Goal: Book appointment/travel/reservation

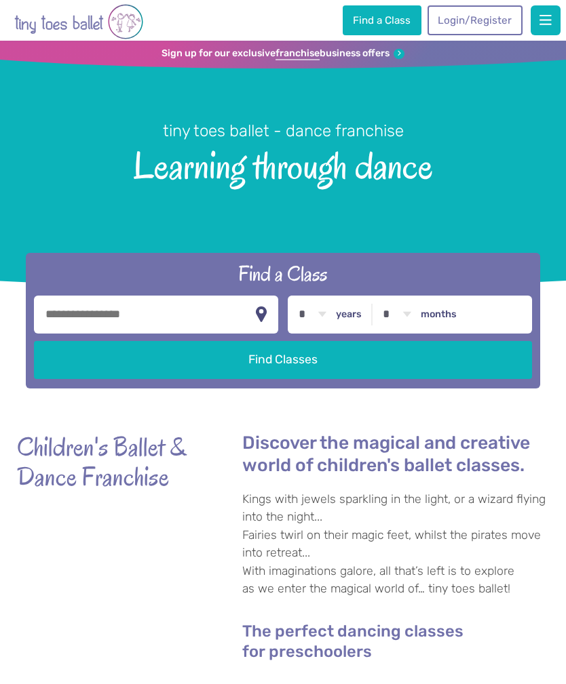
click at [66, 334] on input "text" at bounding box center [156, 315] width 244 height 38
type input "*******"
click at [283, 370] on button "Find Classes" at bounding box center [282, 360] width 497 height 38
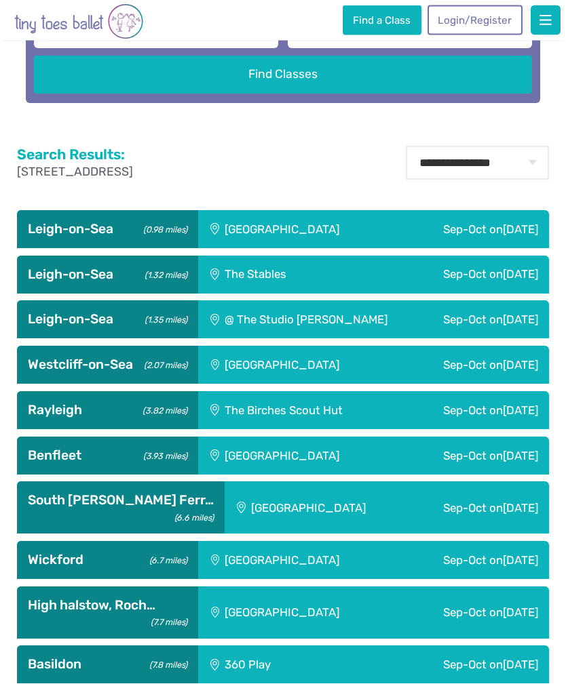
scroll to position [440, 0]
click at [509, 236] on span "[DATE]" at bounding box center [520, 229] width 35 height 14
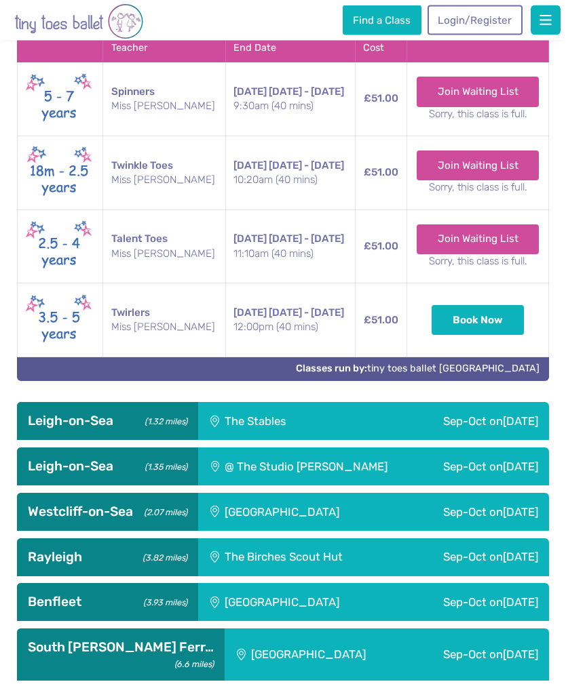
scroll to position [737, 0]
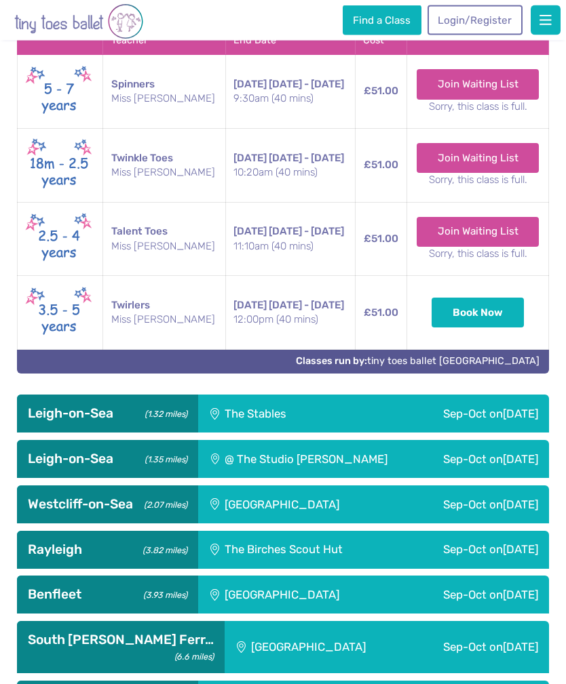
click at [449, 433] on div "Sep-Oct [DATE]" at bounding box center [454, 414] width 190 height 38
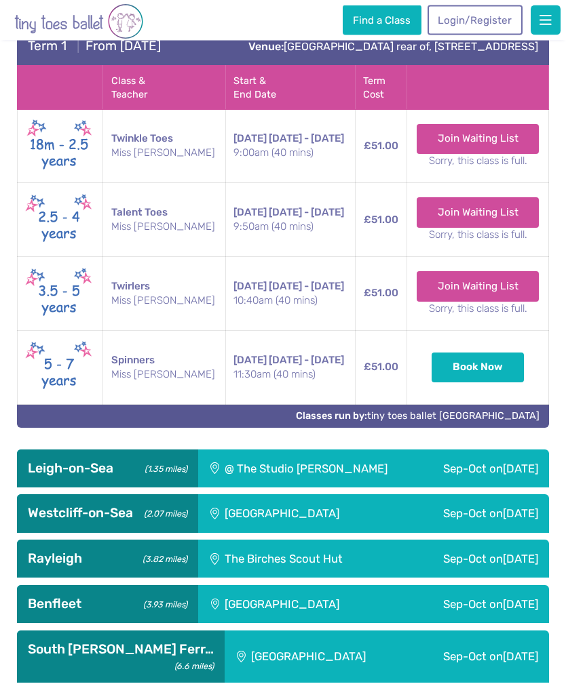
scroll to position [1165, 0]
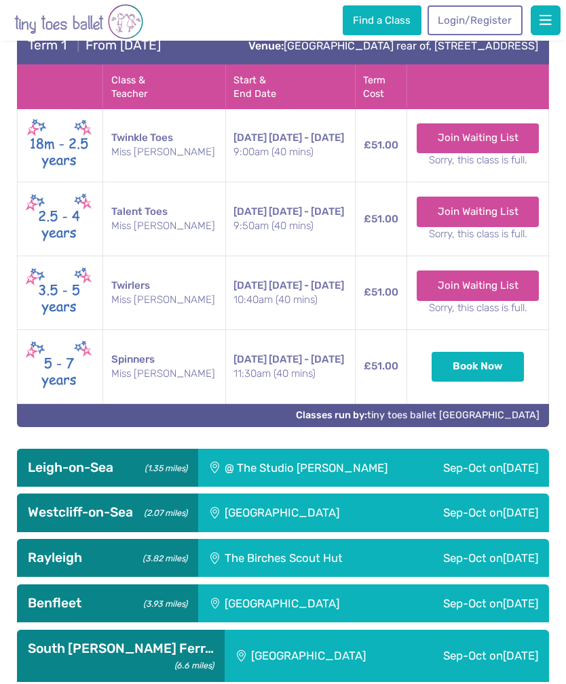
click at [77, 487] on div "[PERSON_NAME]-on-Sea (1.35 miles)" at bounding box center [107, 468] width 181 height 38
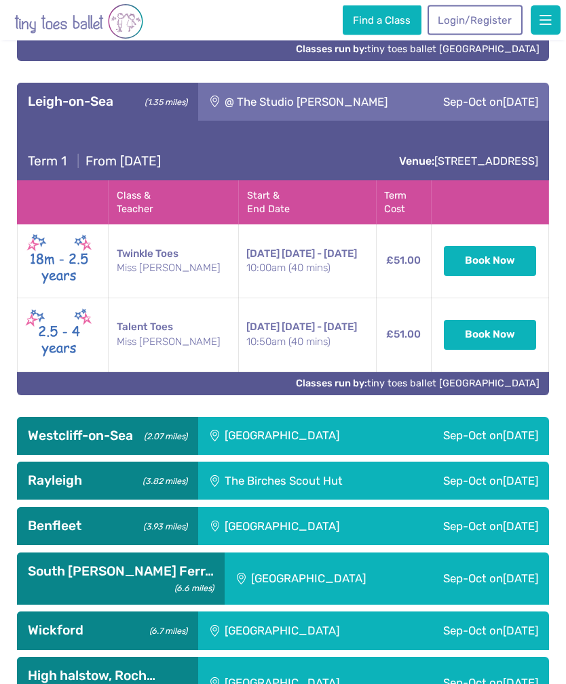
scroll to position [1532, 0]
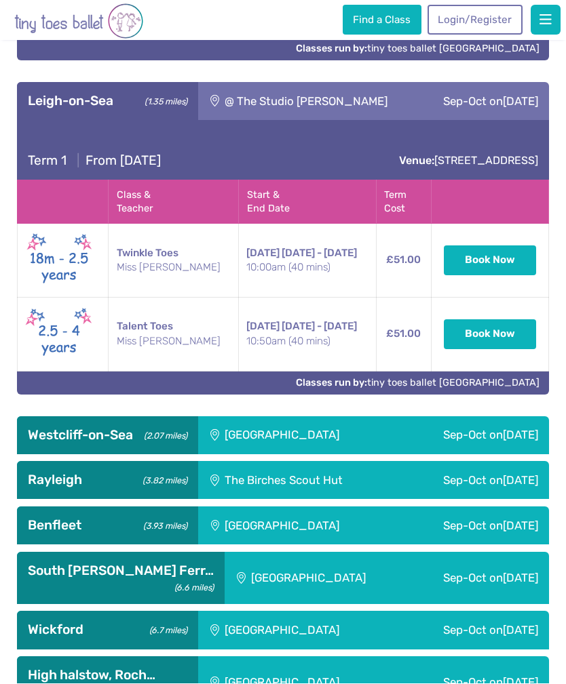
click at [419, 500] on div "Sep-Oct [DATE]" at bounding box center [473, 481] width 151 height 38
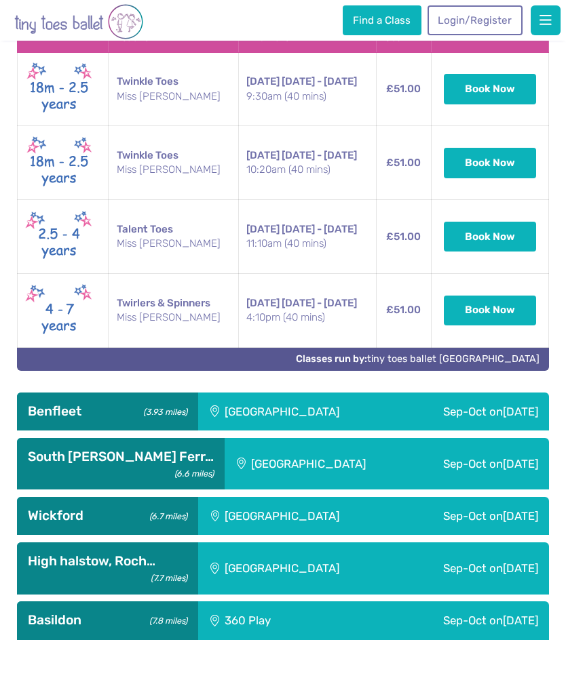
scroll to position [2090, 0]
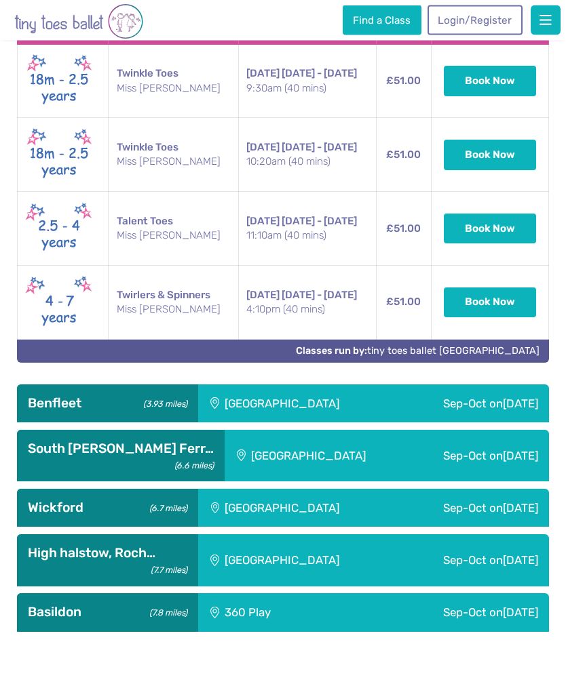
click at [503, 411] on span "[DATE]" at bounding box center [520, 404] width 35 height 14
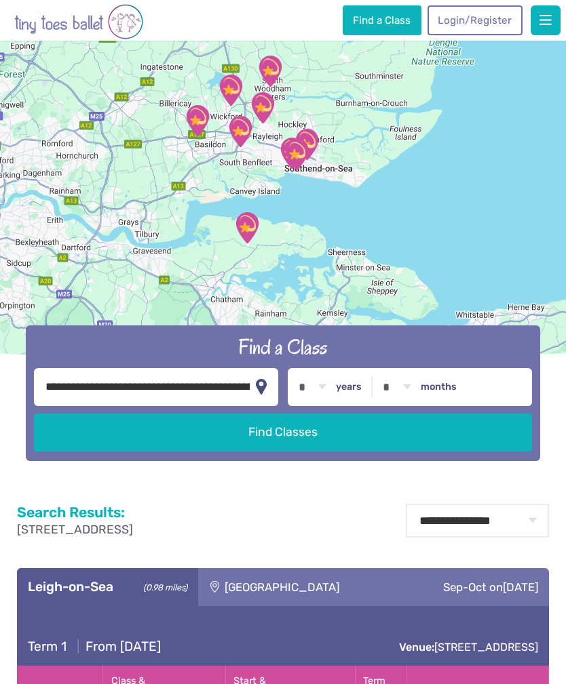
scroll to position [80, 0]
